Goal: Task Accomplishment & Management: Manage account settings

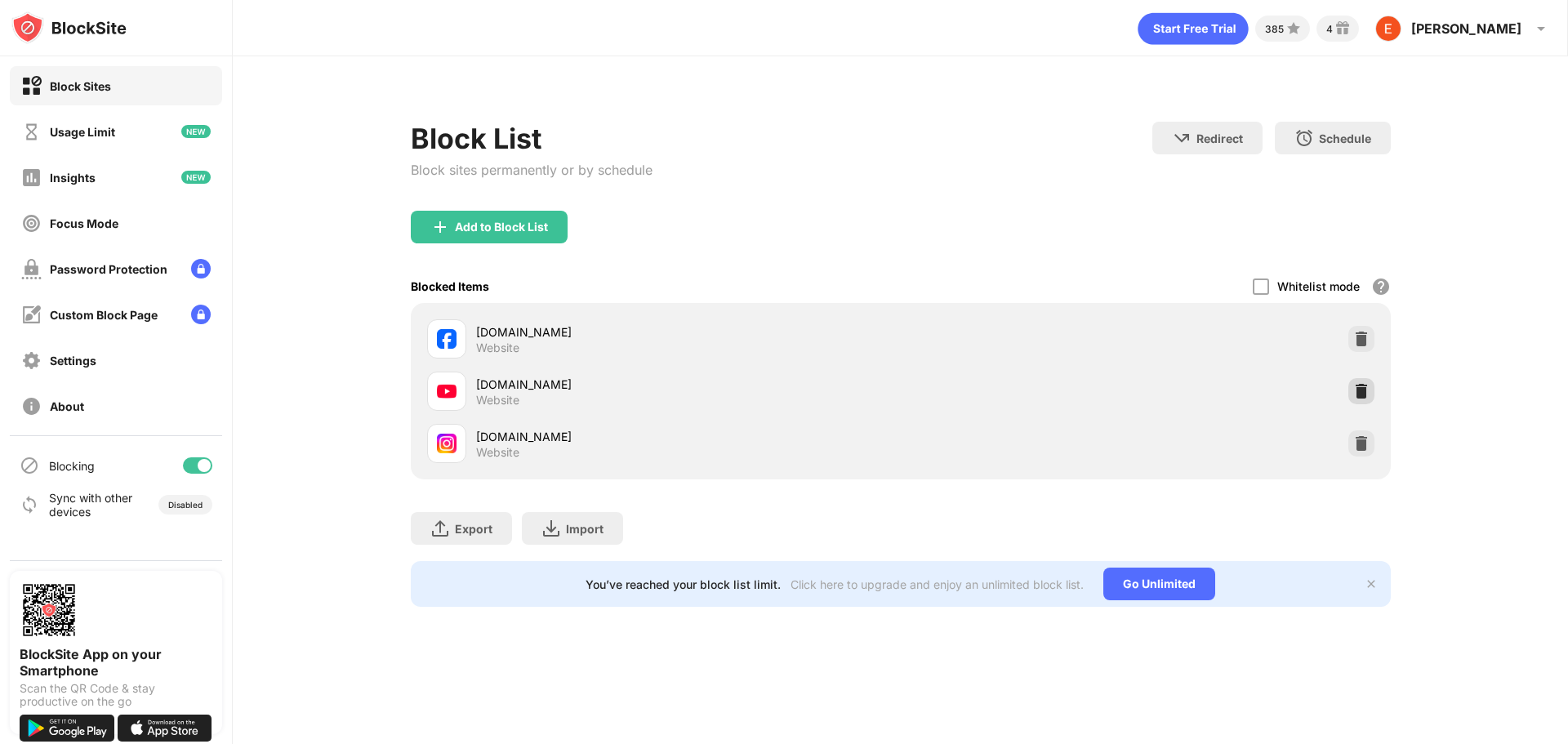
click at [1366, 394] on img at bounding box center [1361, 391] width 17 height 17
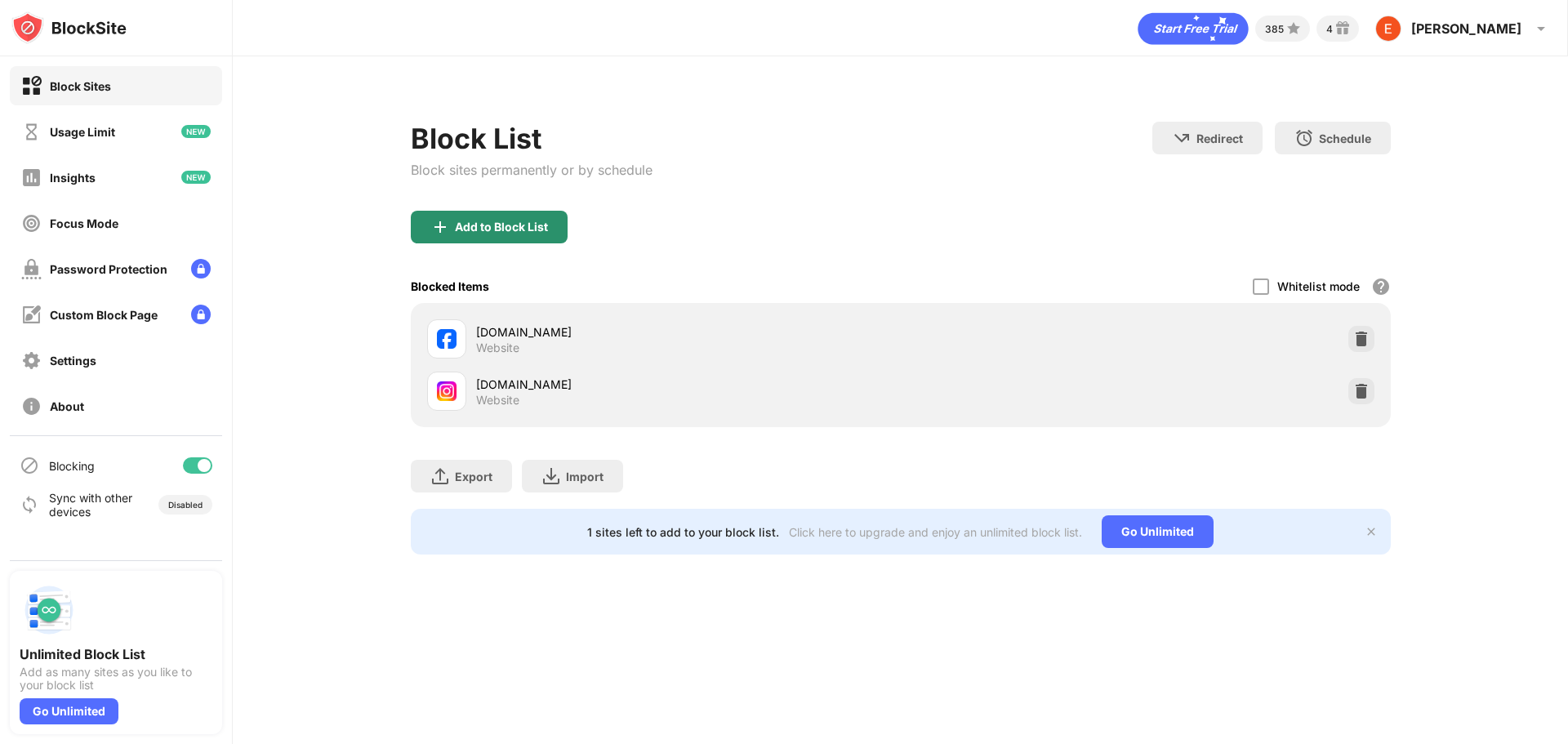
click at [460, 229] on div "Add to Block List" at bounding box center [501, 226] width 93 height 13
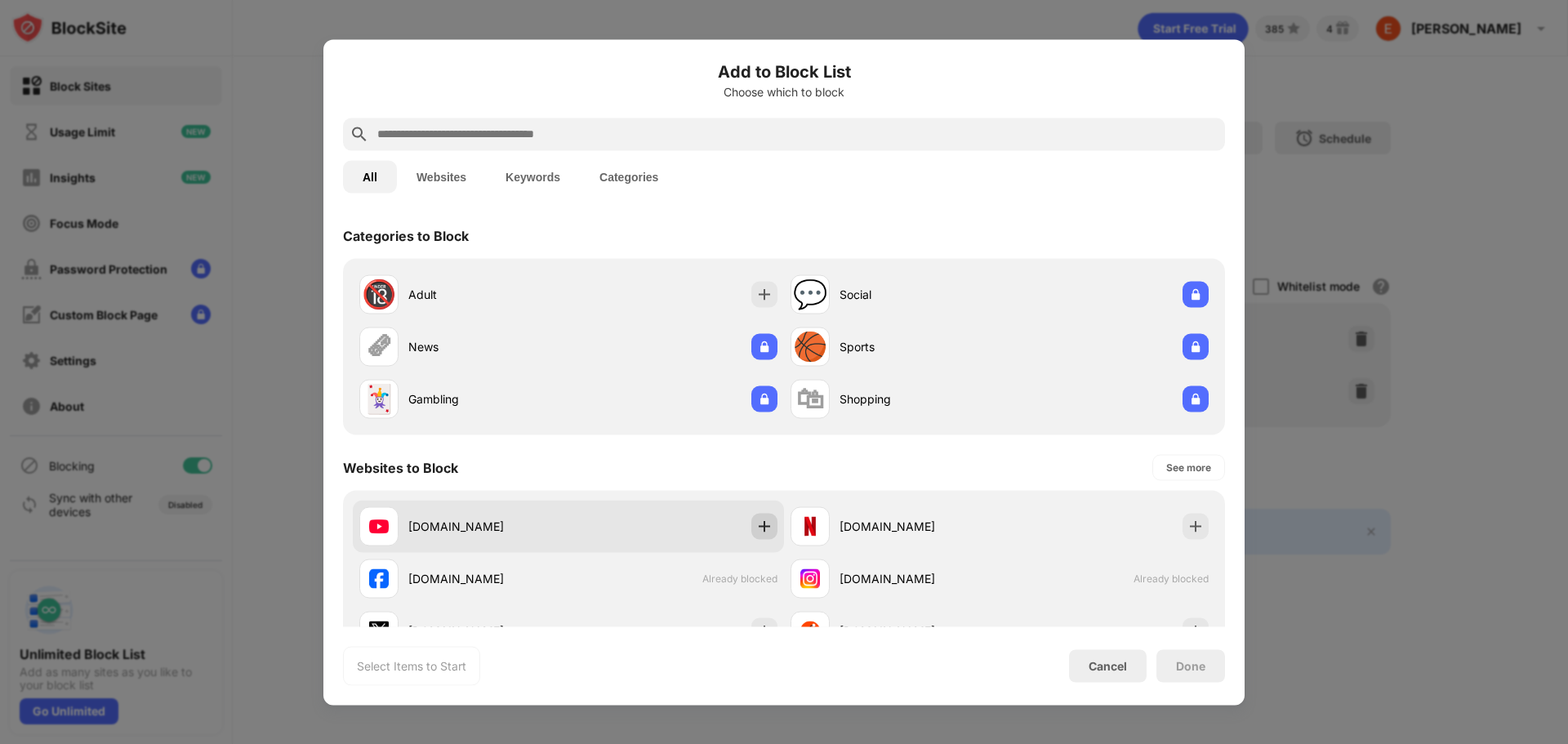
click at [760, 527] on img at bounding box center [764, 526] width 17 height 17
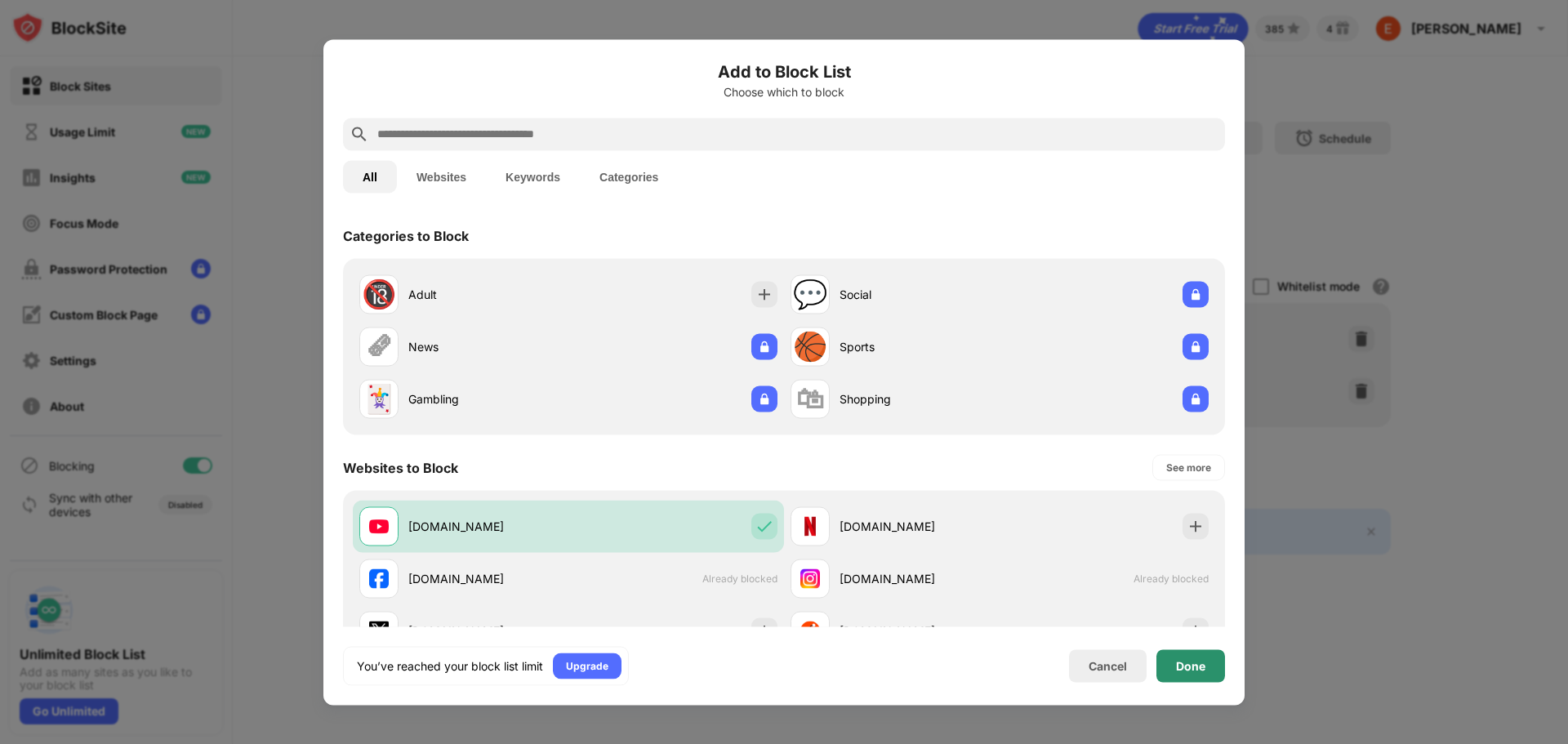
click at [1187, 666] on div "Done" at bounding box center [1190, 665] width 29 height 13
